Goal: Find specific page/section

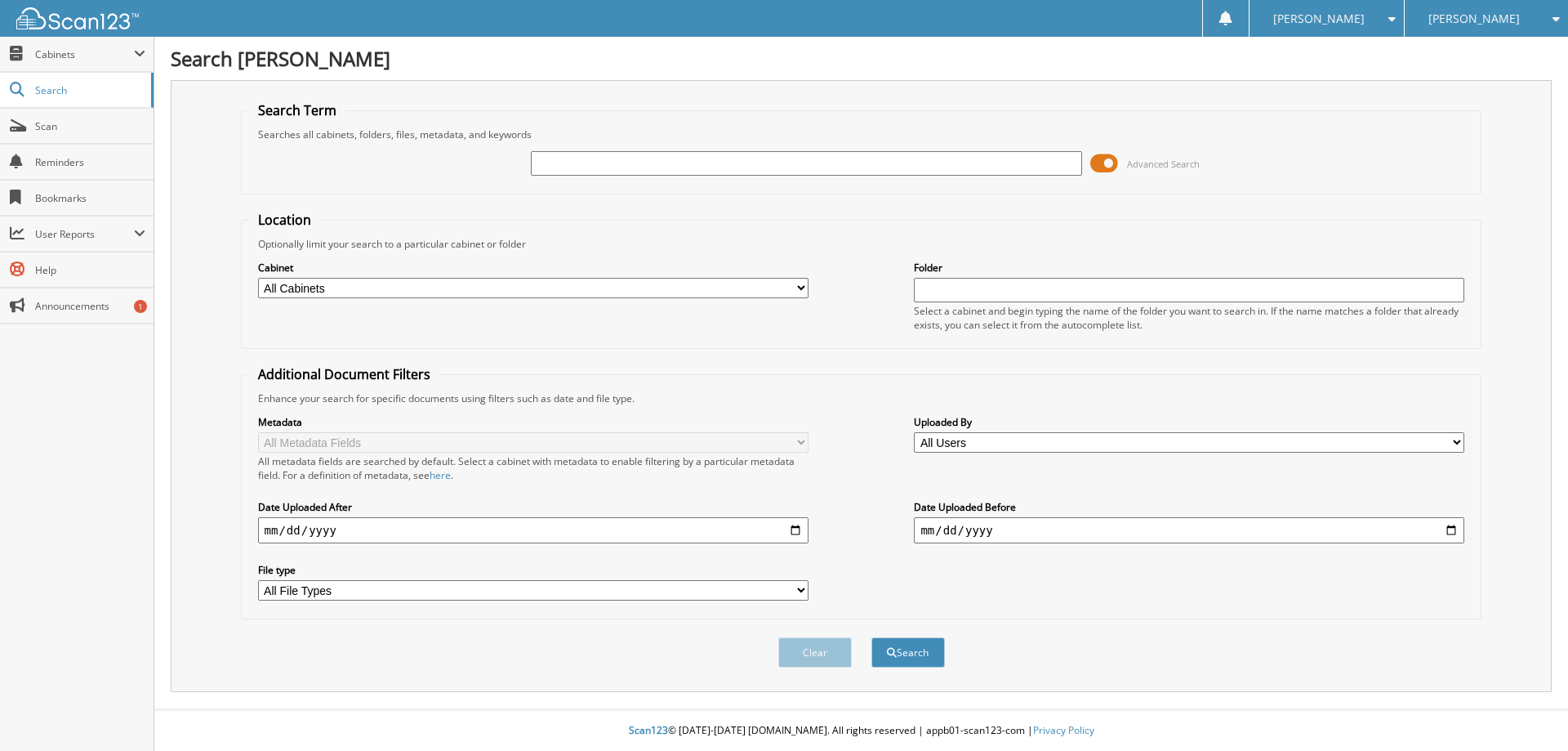
click at [587, 168] on input "text" at bounding box center [805, 163] width 550 height 24
type input "159409"
click at [871, 637] on button "Search" at bounding box center [907, 652] width 73 height 30
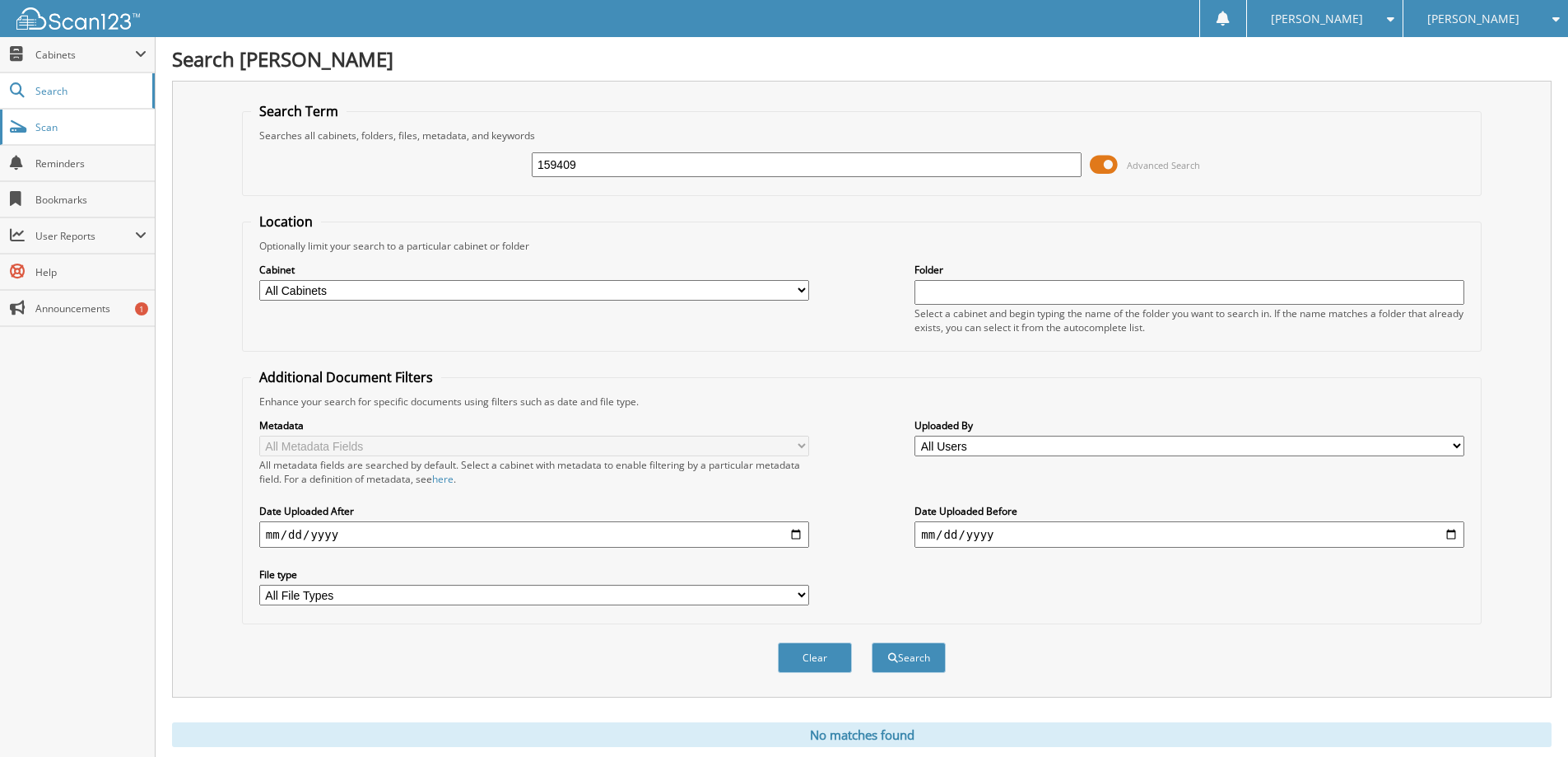
click at [66, 131] on span "Scan" at bounding box center [91, 127] width 111 height 14
